Goal: Task Accomplishment & Management: Manage account settings

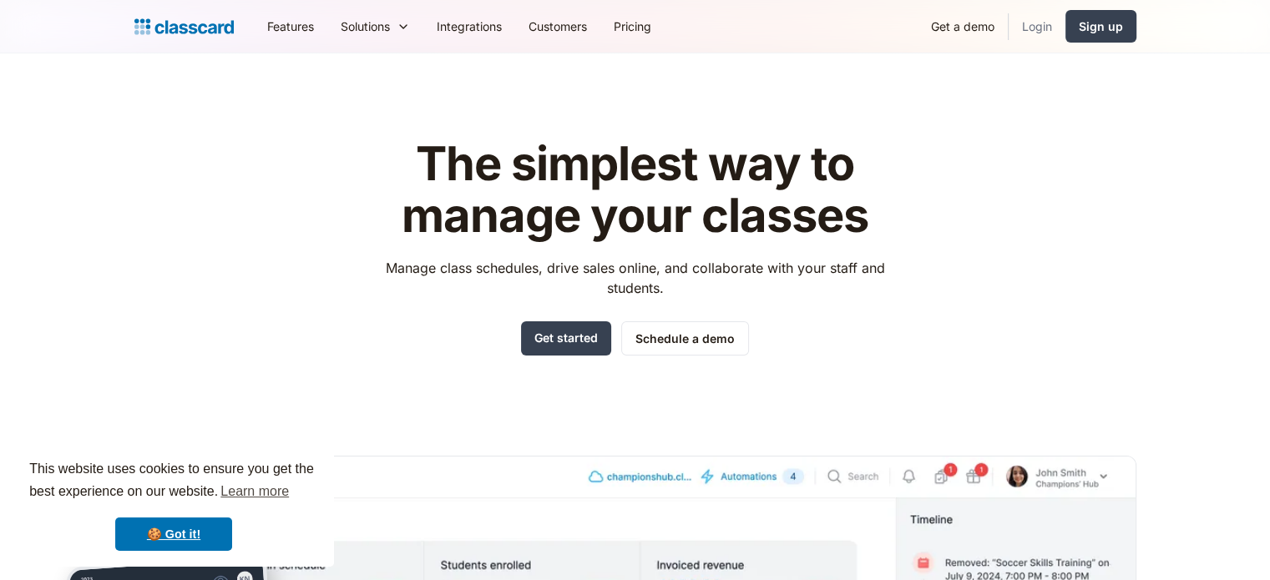
click at [1032, 23] on link "Login" at bounding box center [1037, 27] width 57 height 38
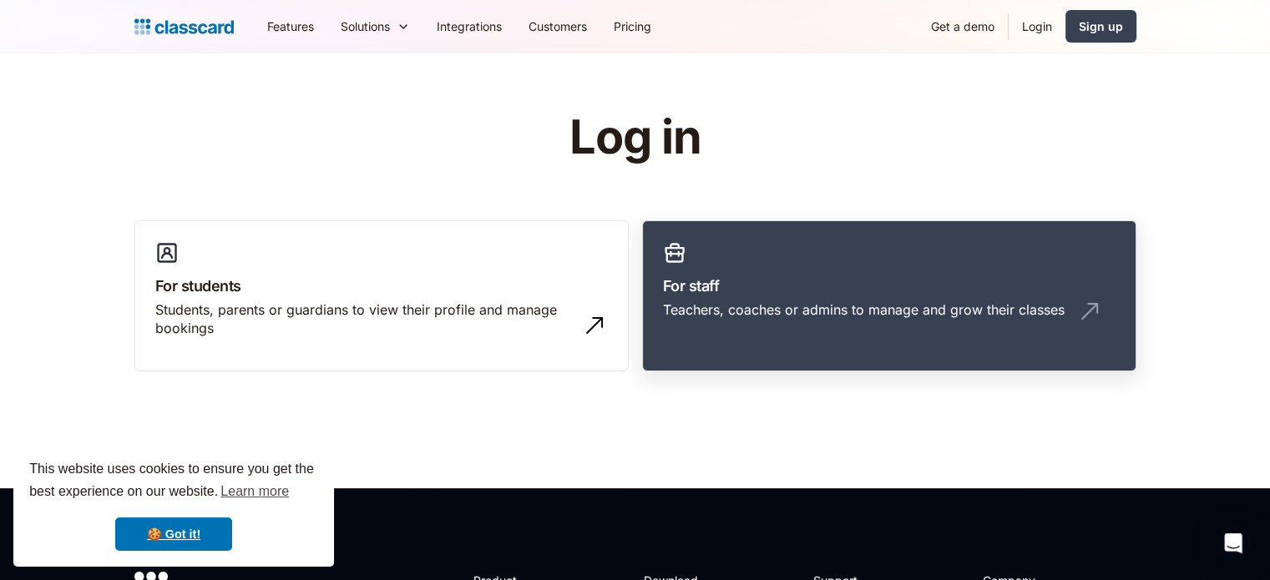
click at [1002, 303] on div "Teachers, coaches or admins to manage and grow their classes" at bounding box center [864, 310] width 402 height 18
